Goal: Information Seeking & Learning: Learn about a topic

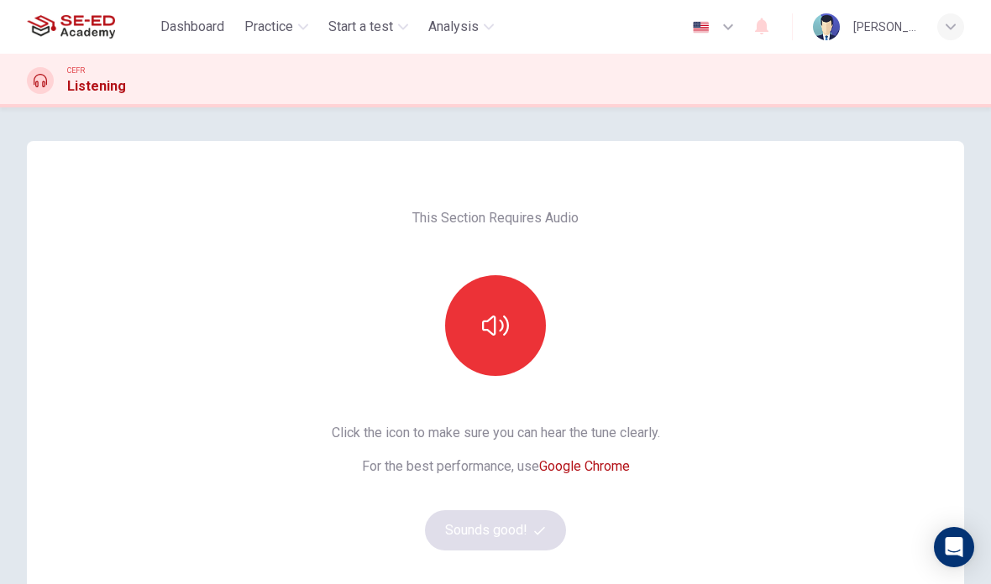
click at [268, 19] on span "Practice" at bounding box center [268, 27] width 49 height 20
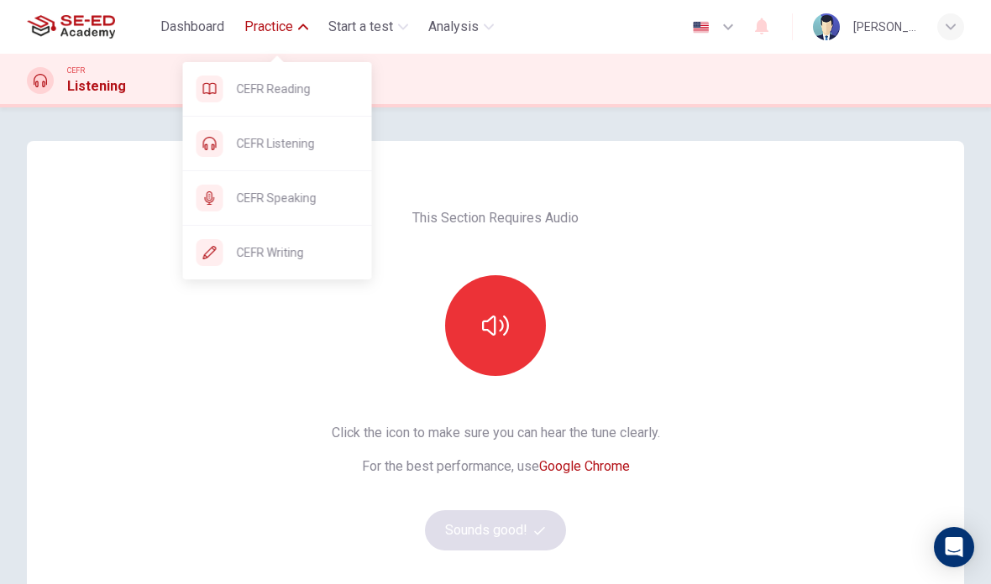
click at [254, 191] on span "CEFR Speaking" at bounding box center [298, 198] width 122 height 20
